Goal: Task Accomplishment & Management: Manage account settings

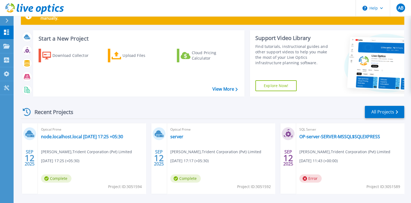
scroll to position [40, 0]
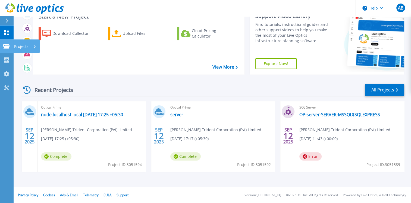
click at [15, 45] on p "Projects" at bounding box center [21, 46] width 14 height 14
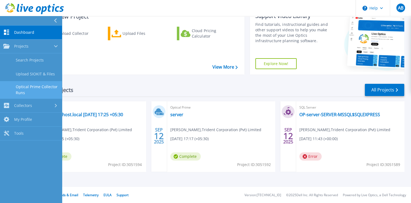
click at [29, 86] on link "Optical Prime Collector Runs" at bounding box center [31, 89] width 62 height 17
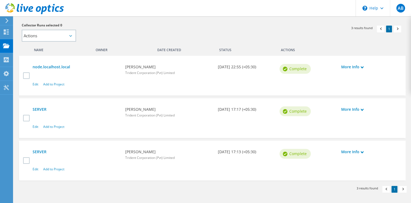
scroll to position [136, 0]
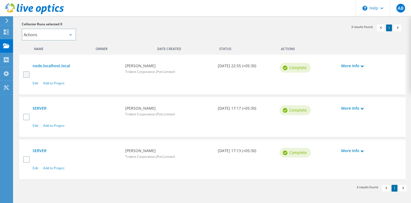
click at [26, 71] on label at bounding box center [27, 74] width 8 height 7
click at [0, 0] on input "checkbox" at bounding box center [0, 0] width 0 height 0
click at [29, 118] on label at bounding box center [27, 117] width 8 height 7
click at [0, 0] on input "checkbox" at bounding box center [0, 0] width 0 height 0
click at [26, 157] on label at bounding box center [27, 159] width 8 height 7
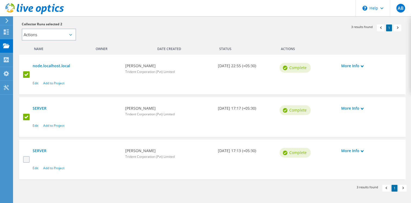
click at [0, 0] on input "checkbox" at bounding box center [0, 0] width 0 height 0
click at [68, 35] on select "Actions Add to new project Add to existing project" at bounding box center [49, 35] width 54 height 12
click at [106, 30] on div "Collector Runs selected 3 Actions Add to new project Add to existing project Ap…" at bounding box center [114, 30] width 185 height 19
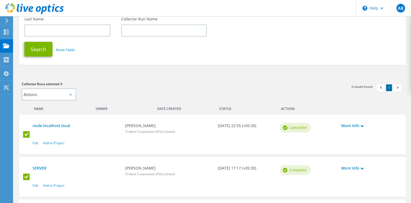
scroll to position [152, 0]
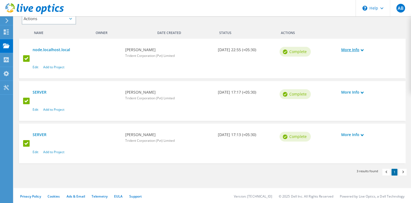
click at [360, 48] on link "More Info" at bounding box center [369, 50] width 56 height 6
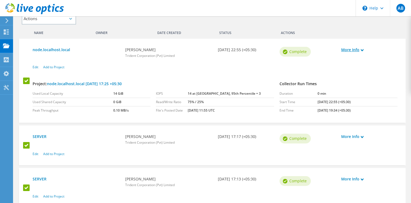
click at [360, 48] on link "More Info" at bounding box center [369, 50] width 56 height 6
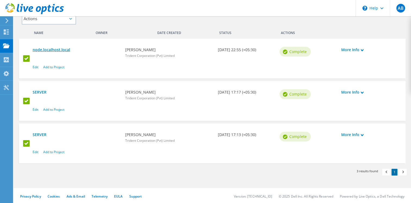
click at [46, 49] on link "node.localhost.local" at bounding box center [76, 50] width 87 height 6
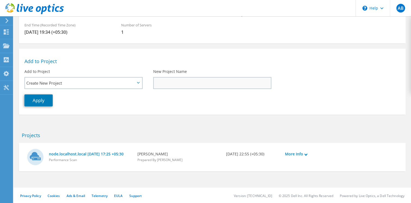
scroll to position [82, 0]
click at [309, 154] on link "More Info" at bounding box center [312, 153] width 54 height 6
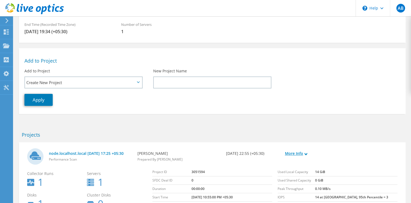
click at [300, 152] on link "More Info" at bounding box center [312, 153] width 54 height 6
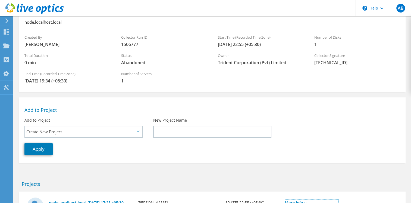
scroll to position [0, 0]
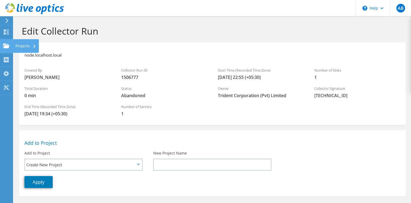
click at [17, 44] on div "Projects" at bounding box center [26, 46] width 26 height 14
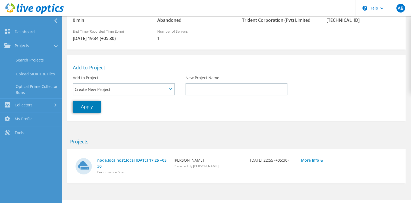
scroll to position [88, 0]
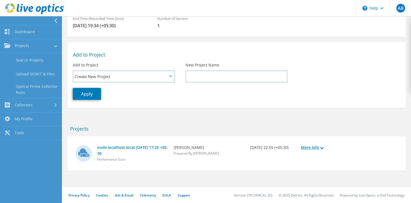
click at [319, 146] on link "More Info" at bounding box center [323, 147] width 45 height 6
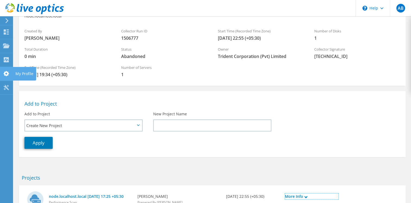
scroll to position [0, 0]
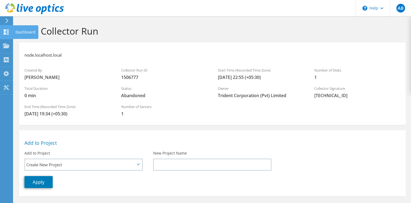
click at [20, 29] on div "Dashboard" at bounding box center [26, 32] width 26 height 14
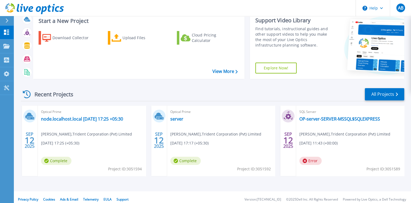
scroll to position [40, 0]
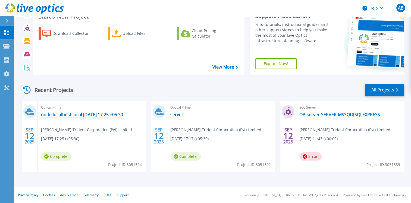
click at [75, 115] on link "node.localhost.local 2025-09-12 17:25 +05:30" at bounding box center [82, 114] width 82 height 5
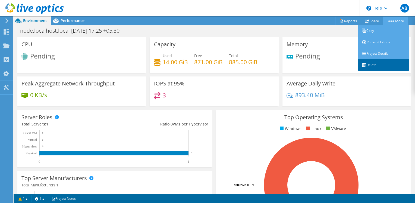
click at [377, 64] on link "Delete" at bounding box center [384, 64] width 52 height 11
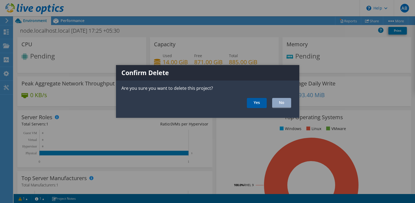
click at [252, 105] on link "Yes" at bounding box center [257, 103] width 20 height 10
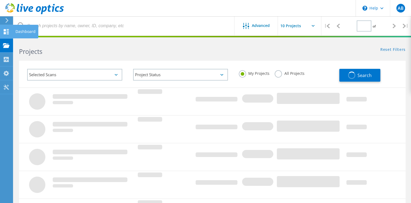
type input "1"
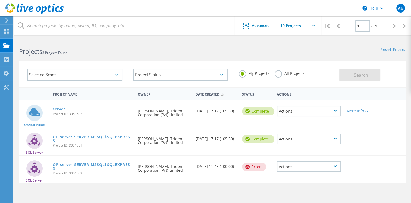
click at [338, 112] on div "Actions" at bounding box center [309, 111] width 64 height 11
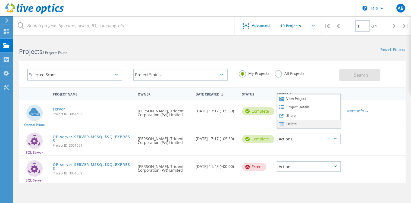
click at [304, 123] on div "Delete" at bounding box center [308, 124] width 63 height 8
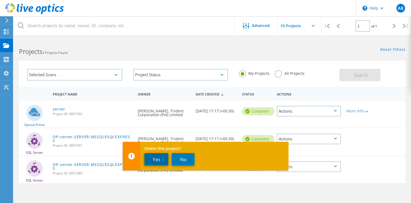
click at [154, 161] on button "Yes" at bounding box center [157, 159] width 24 height 12
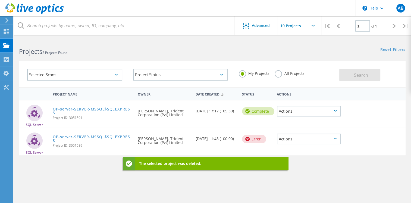
click at [335, 110] on icon at bounding box center [335, 111] width 3 height 2
click at [291, 126] on div "Delete" at bounding box center [308, 124] width 63 height 8
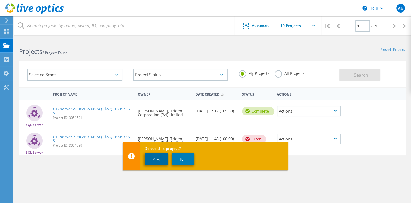
click at [150, 154] on button "Yes" at bounding box center [157, 159] width 24 height 12
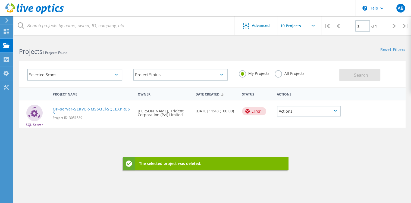
click at [325, 111] on div "Actions" at bounding box center [309, 111] width 64 height 11
click at [284, 120] on div "Delete" at bounding box center [308, 119] width 63 height 8
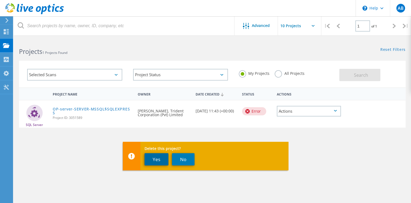
click at [160, 159] on button "Yes" at bounding box center [157, 159] width 24 height 12
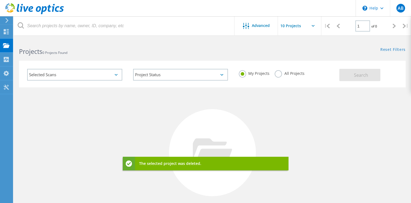
click at [126, 124] on div "No Projects Found Try refining your search." at bounding box center [212, 157] width 387 height 141
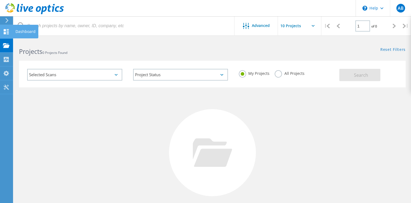
click at [4, 30] on use at bounding box center [6, 31] width 5 height 5
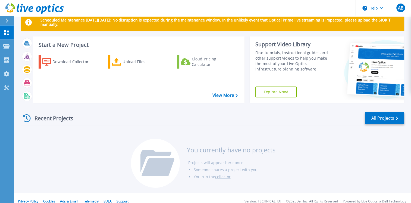
scroll to position [18, 0]
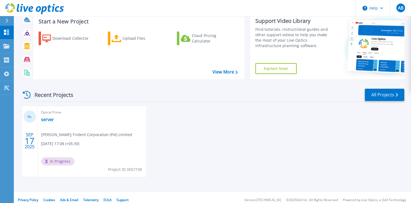
scroll to position [40, 0]
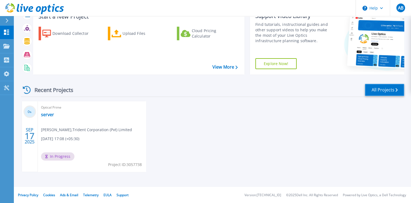
click at [381, 88] on link "All Projects" at bounding box center [384, 90] width 39 height 12
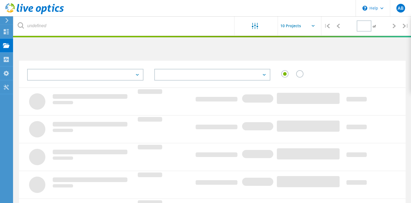
type input "1"
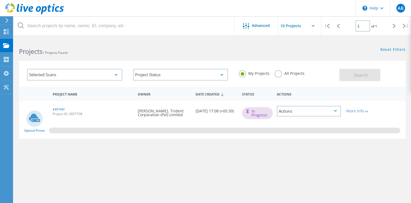
click at [285, 110] on div "Actions" at bounding box center [309, 111] width 64 height 11
click at [206, 155] on div "Project Name Owner Date Created Status Actions Optical Prime server Project ID:…" at bounding box center [212, 157] width 387 height 141
click at [8, 29] on use at bounding box center [6, 31] width 5 height 5
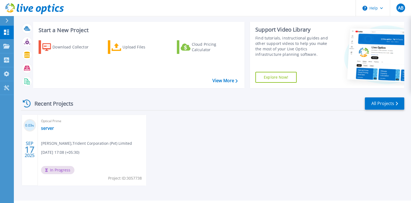
scroll to position [40, 0]
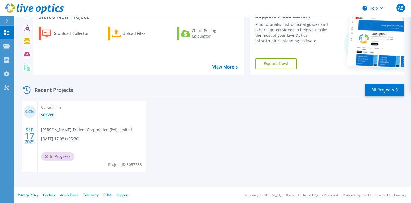
click at [43, 116] on link "server" at bounding box center [47, 114] width 13 height 5
